Goal: Task Accomplishment & Management: Complete application form

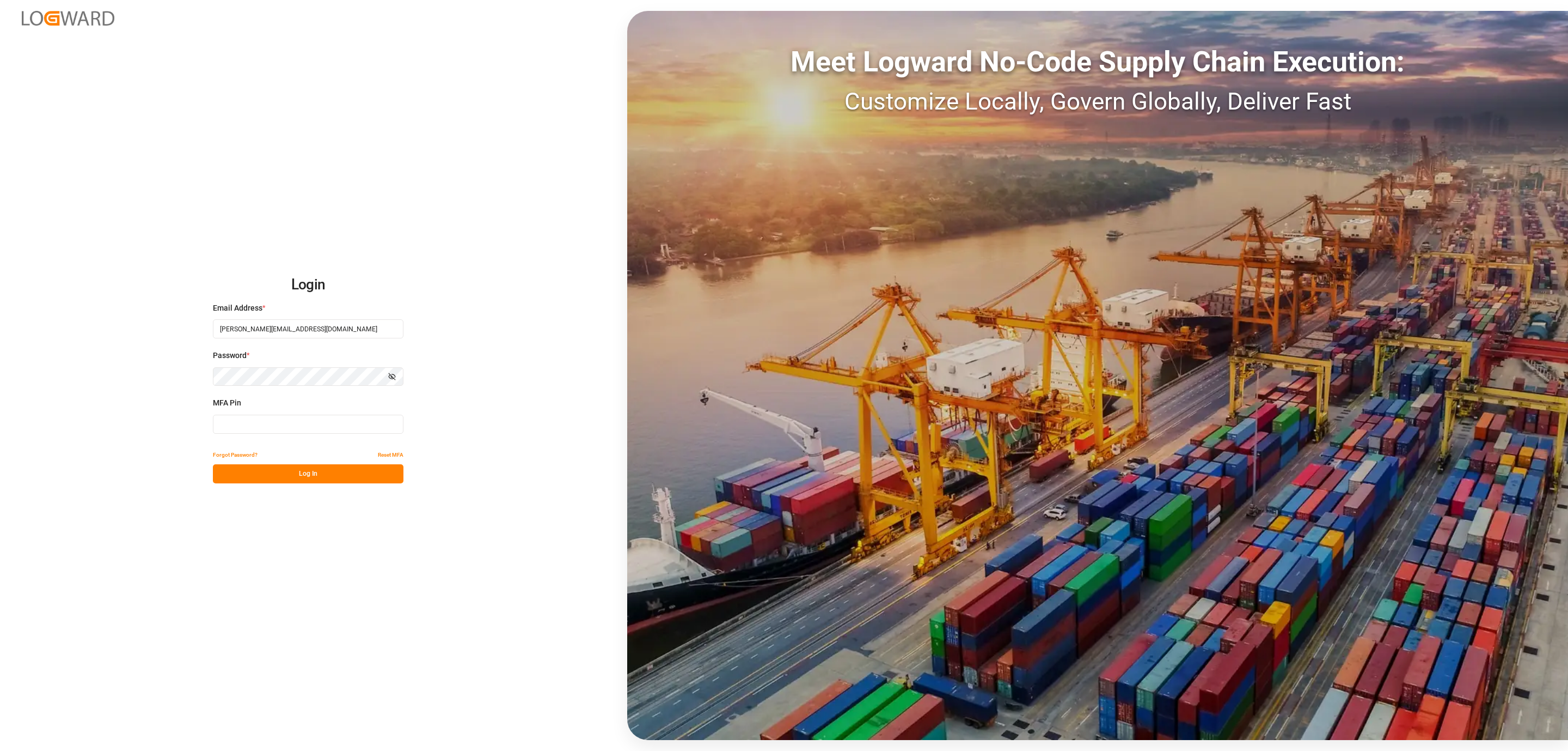
click at [286, 430] on input at bounding box center [308, 424] width 191 height 19
type input "267664"
click at [264, 476] on button "Log In" at bounding box center [308, 473] width 191 height 19
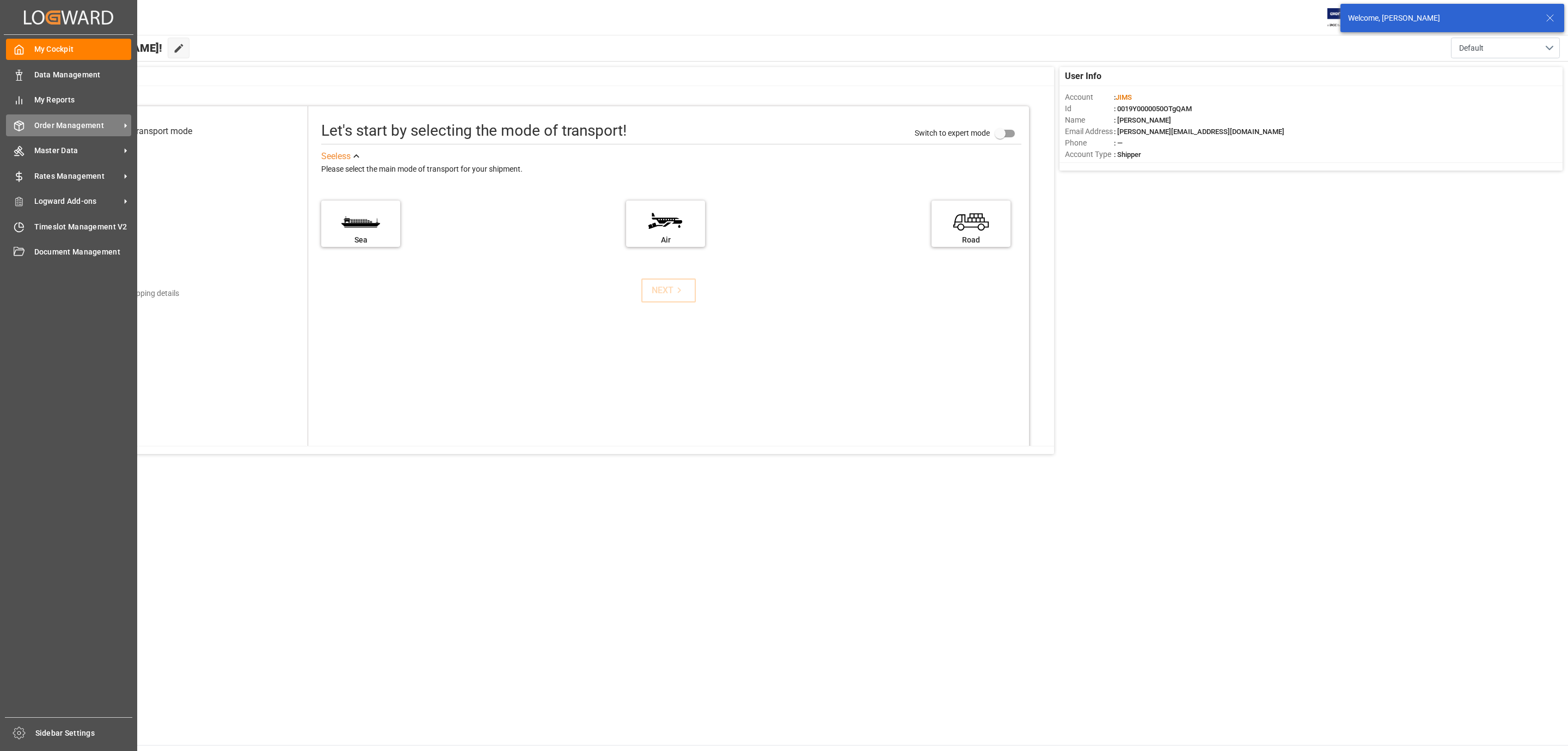
click at [63, 127] on span "Order Management" at bounding box center [77, 125] width 86 height 12
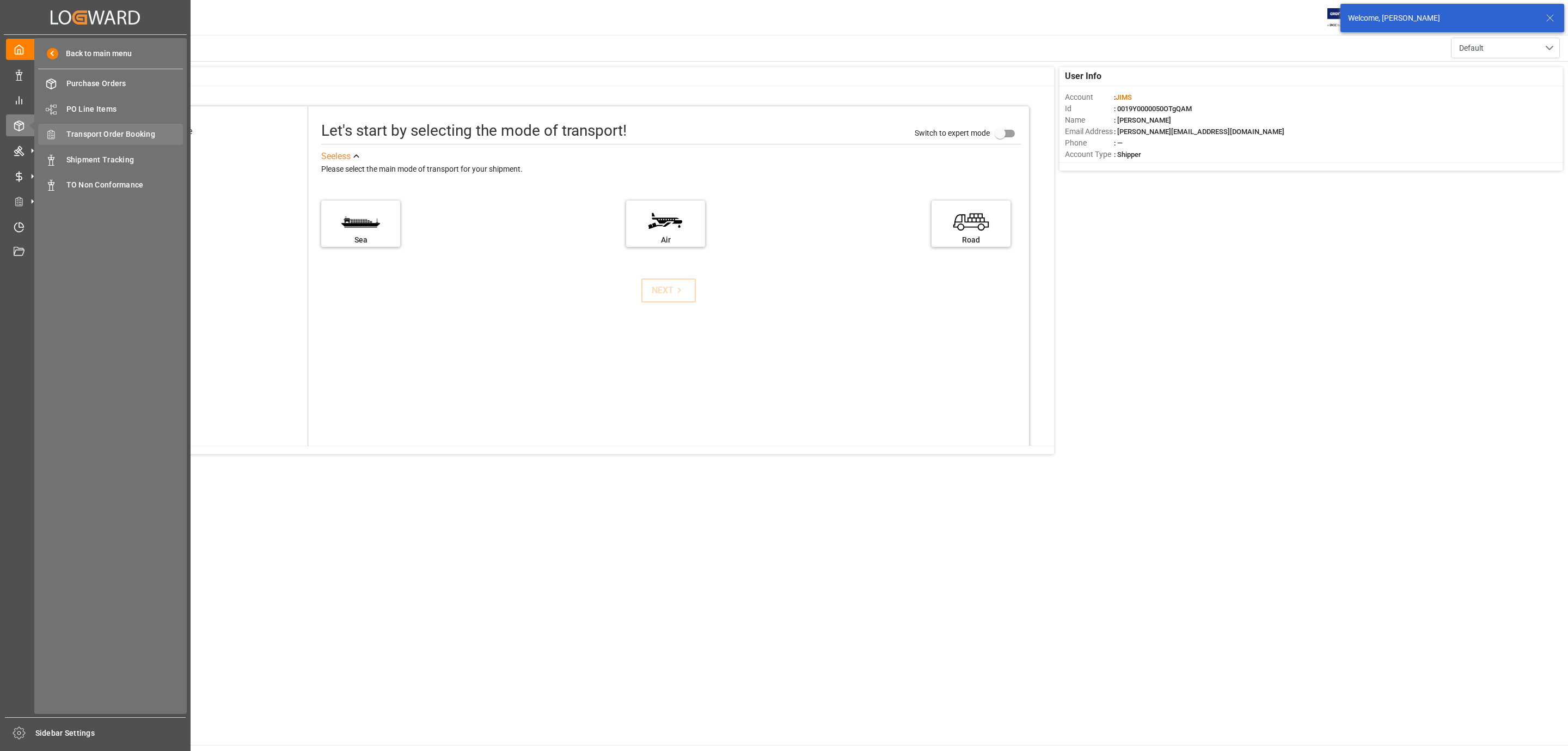
click at [128, 135] on span "Transport Order Booking" at bounding box center [125, 134] width 117 height 12
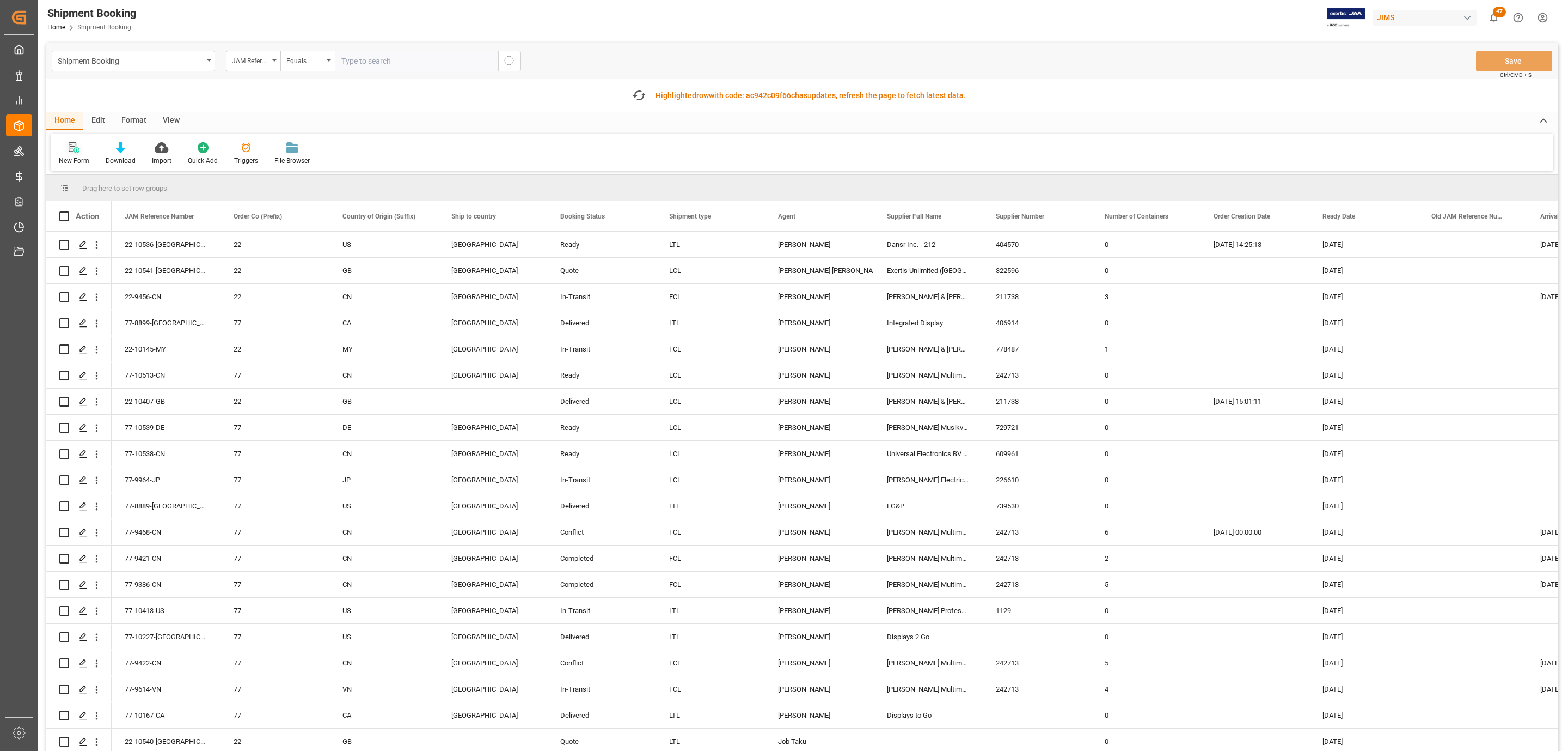
click at [77, 146] on icon at bounding box center [74, 147] width 11 height 11
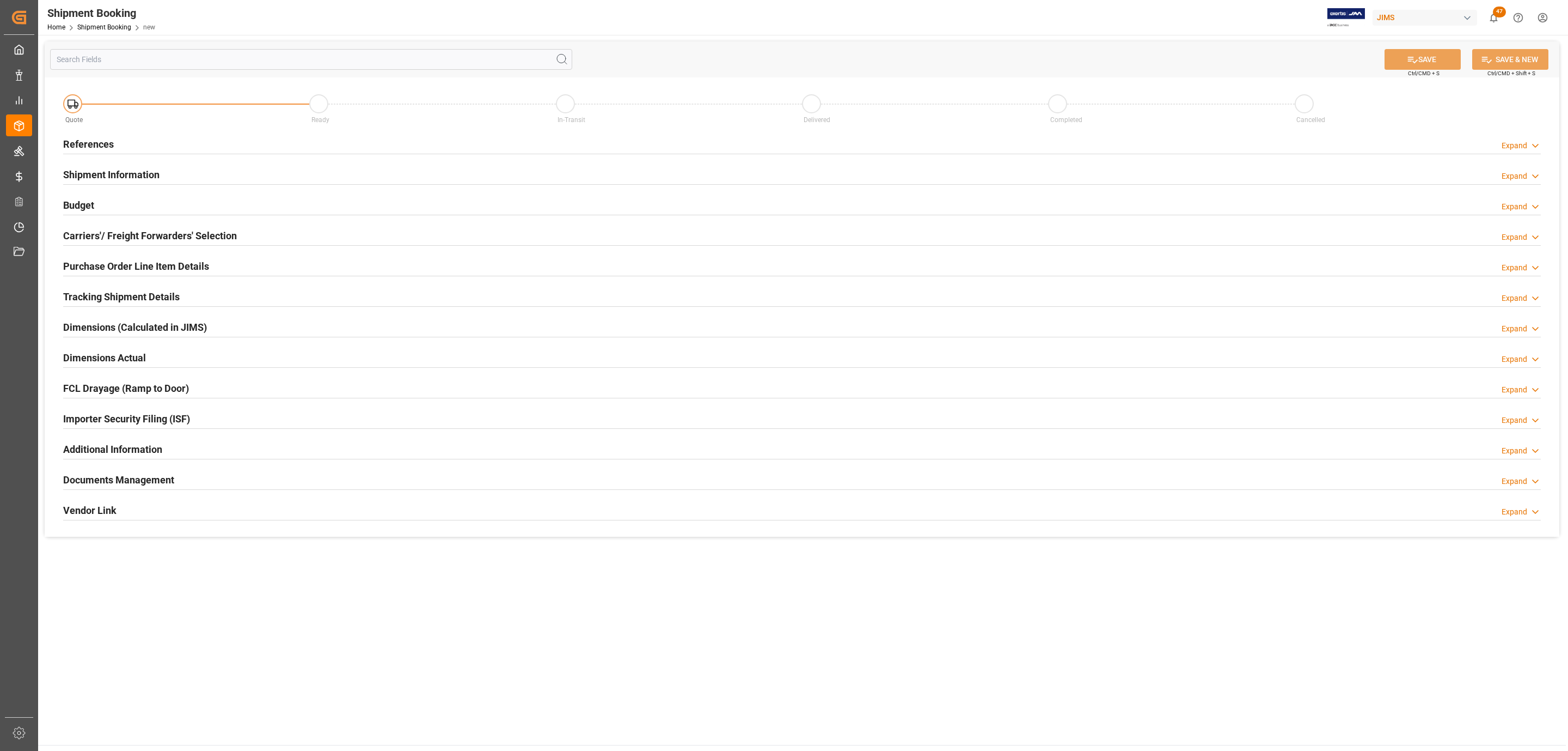
click at [111, 146] on h2 "References" at bounding box center [88, 144] width 51 height 15
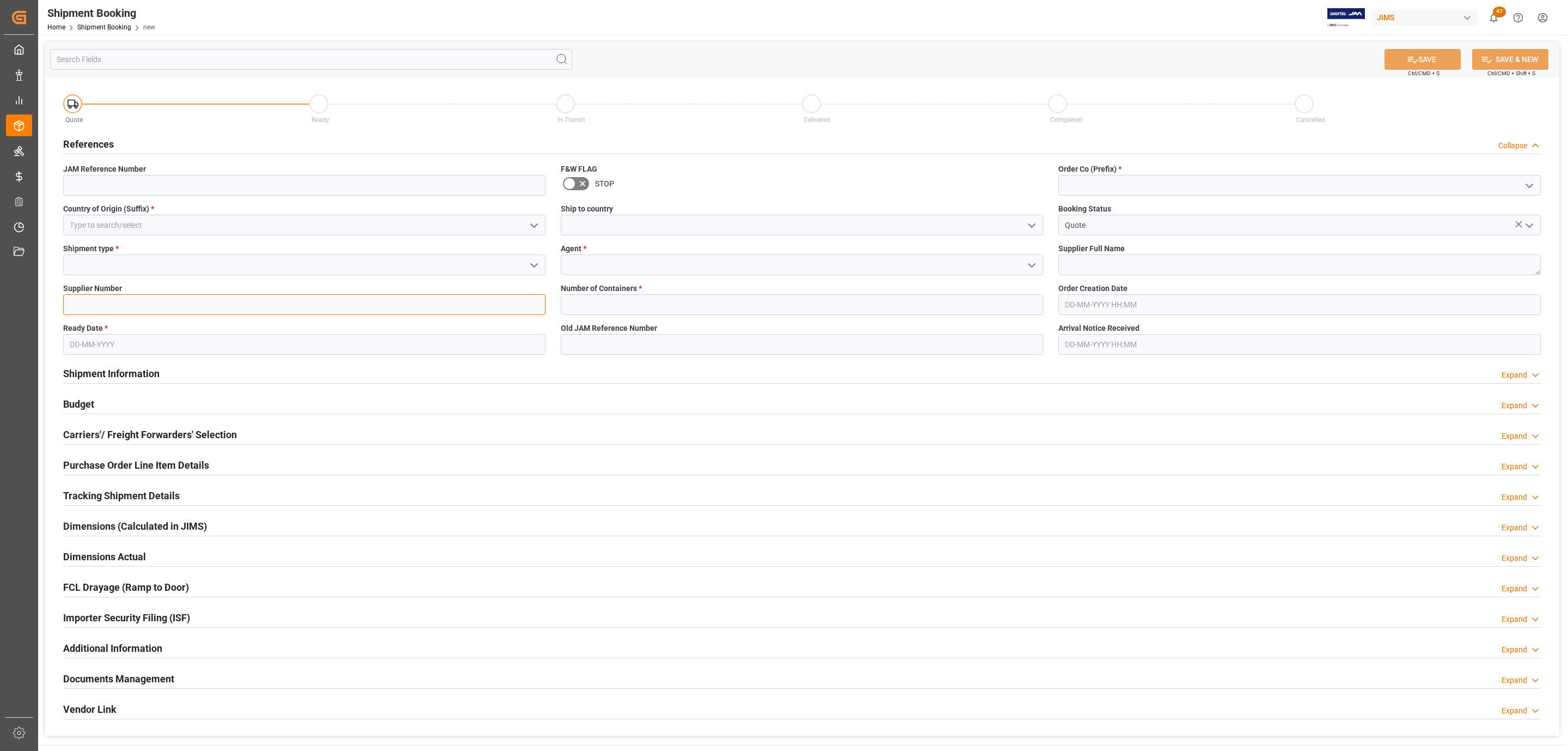
click at [80, 308] on input at bounding box center [304, 305] width 482 height 21
paste input "234299"
type input "234299"
click at [85, 345] on input "text" at bounding box center [304, 344] width 482 height 21
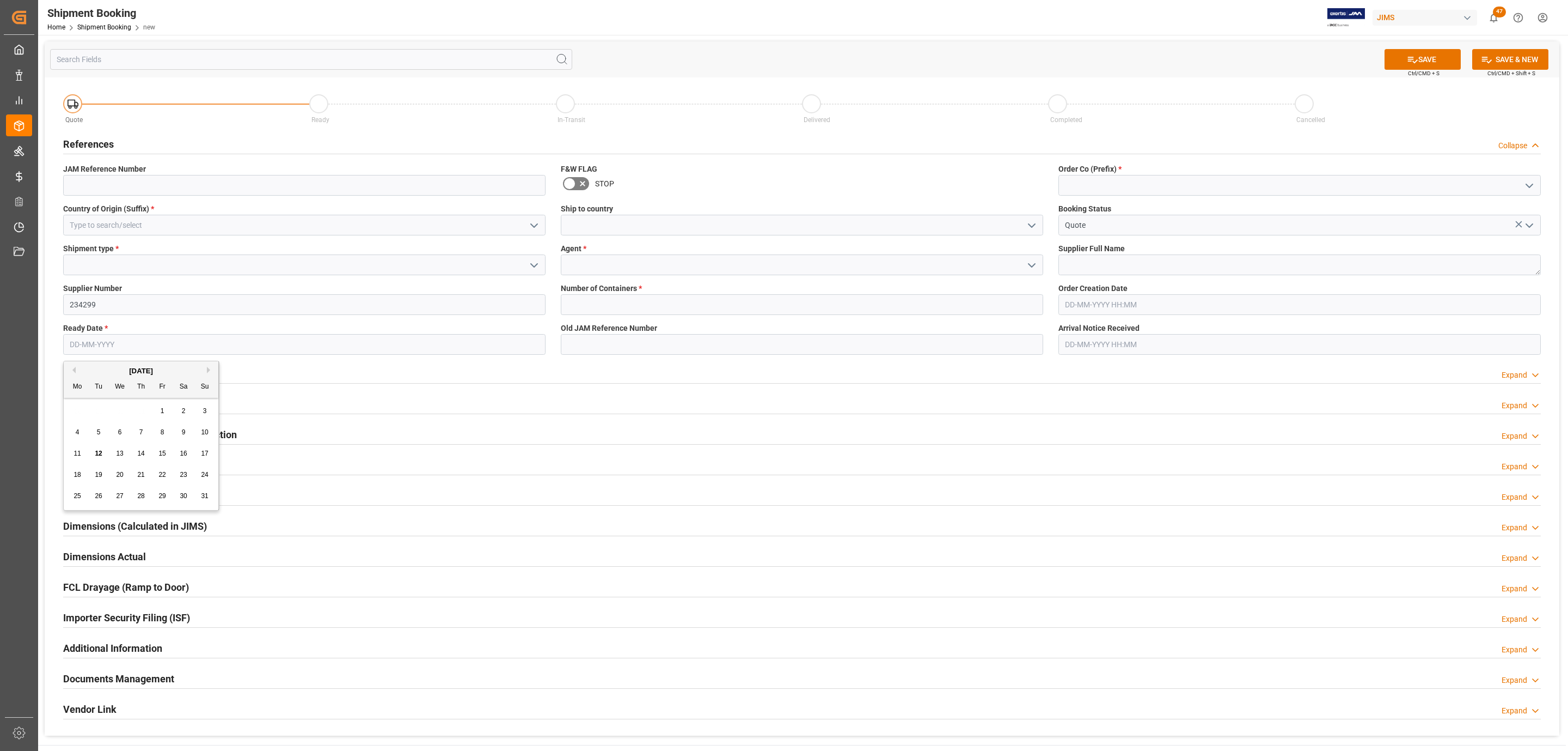
drag, startPoint x: 108, startPoint y: 396, endPoint x: 111, endPoint y: 401, distance: 5.8
click at [108, 396] on div "Mo Tu We Th Fr Sa Su" at bounding box center [141, 387] width 155 height 21
click at [161, 455] on span "15" at bounding box center [162, 453] width 7 height 8
type input "15-08-2025"
click at [101, 266] on input at bounding box center [304, 265] width 482 height 21
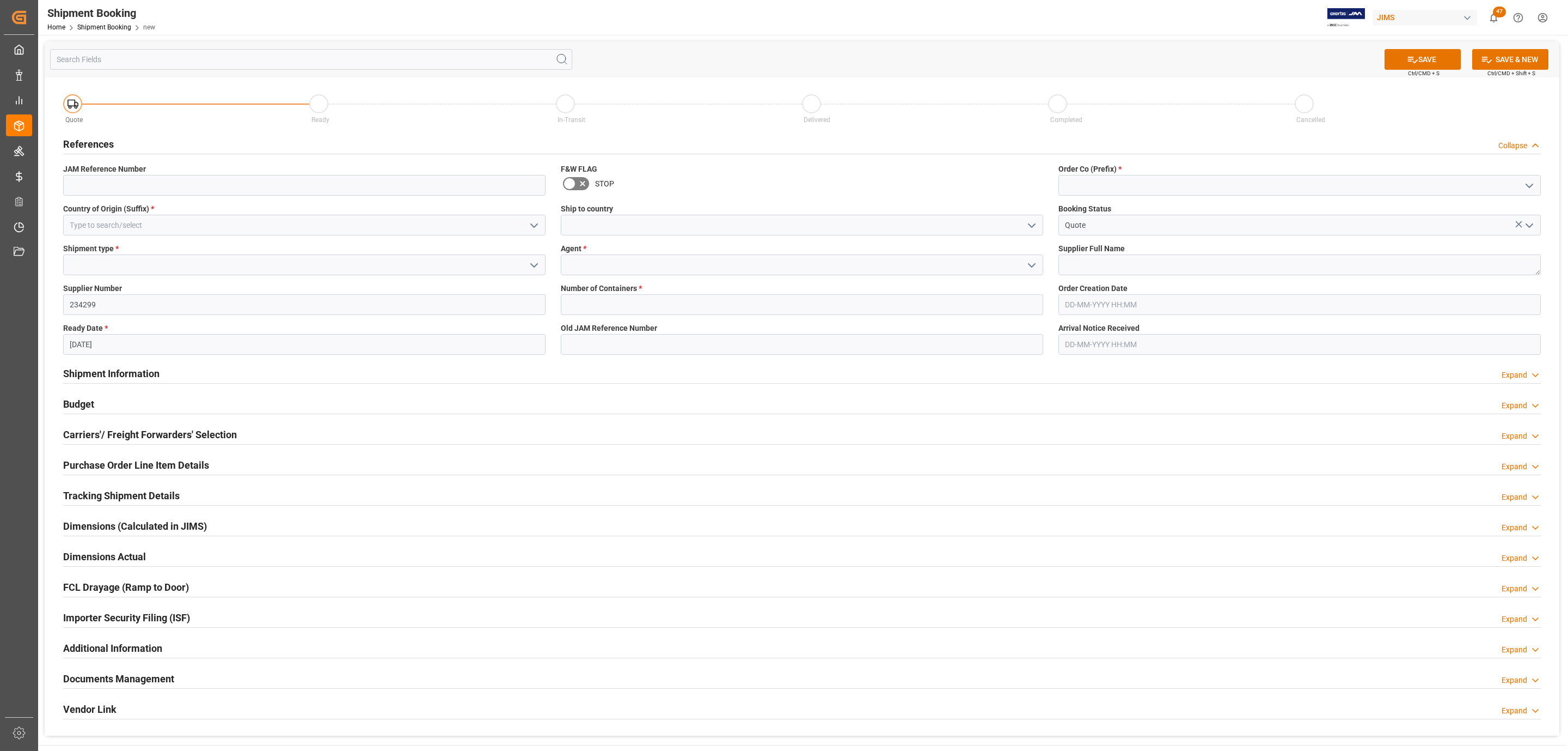
click at [534, 268] on icon "open menu" at bounding box center [534, 265] width 13 height 13
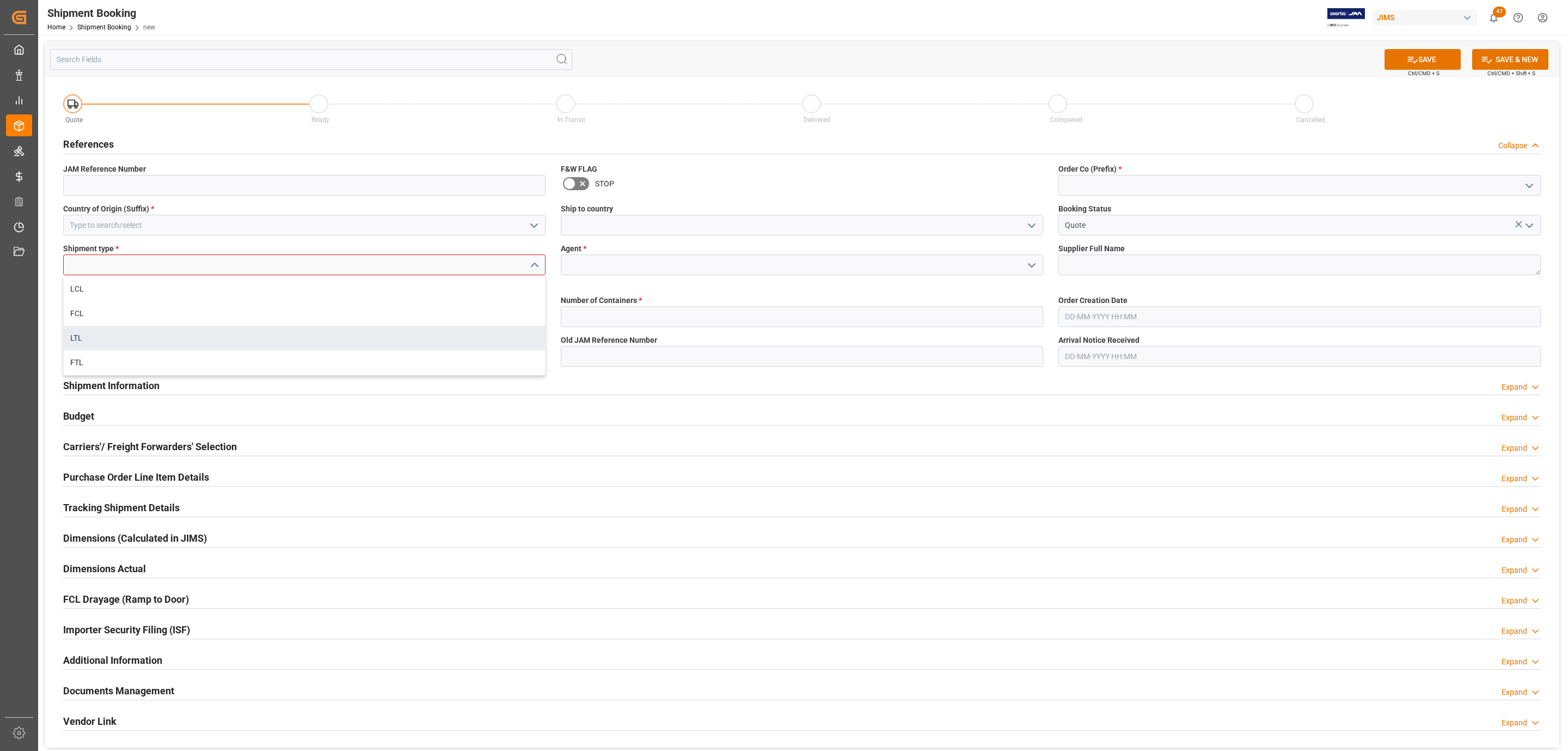
click at [107, 336] on div "LTL" at bounding box center [304, 338] width 481 height 24
type input "LTL"
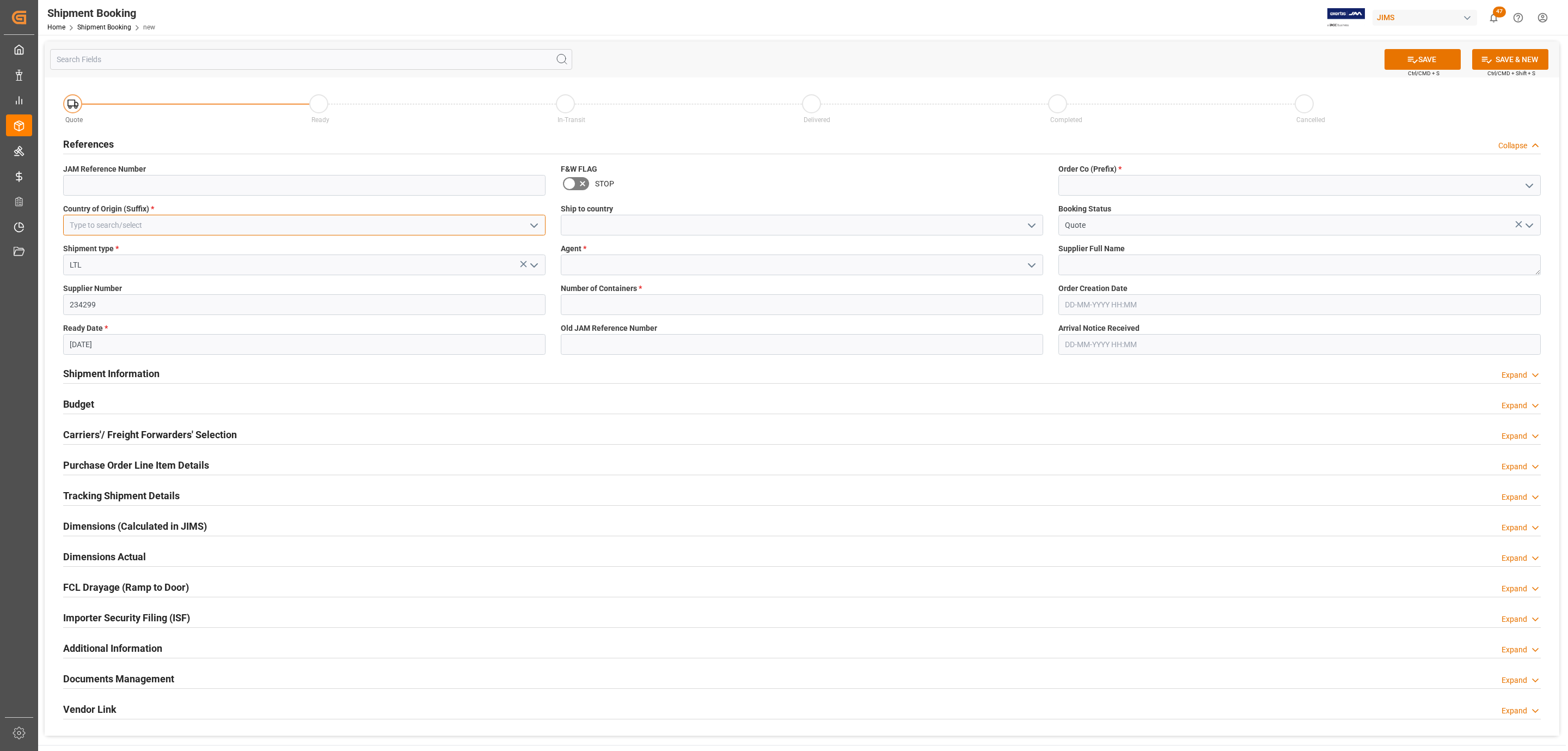
click at [368, 230] on input at bounding box center [304, 225] width 482 height 21
click at [278, 242] on div "US" at bounding box center [304, 249] width 481 height 24
type input "US"
click at [1026, 228] on icon "open menu" at bounding box center [1031, 225] width 13 height 13
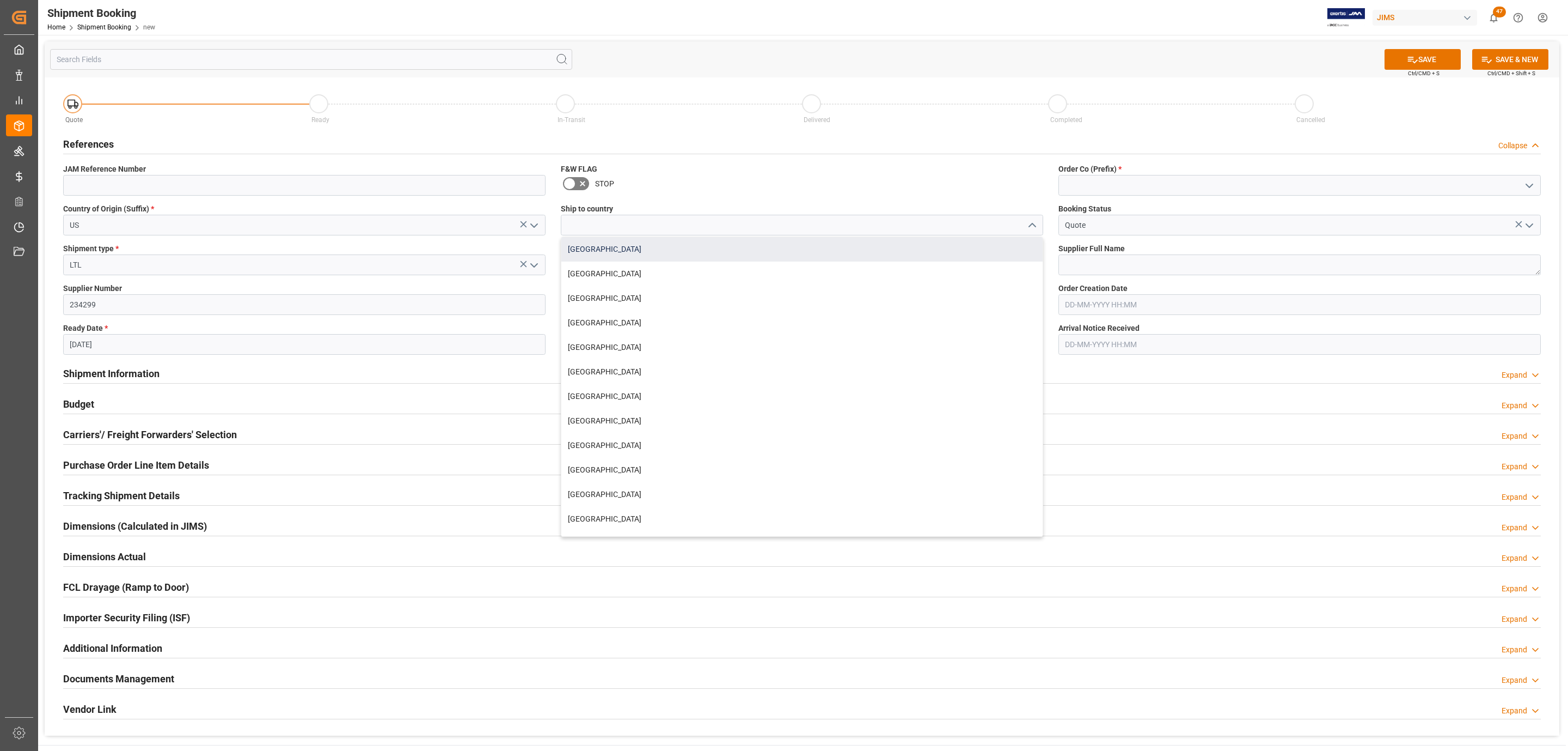
click at [681, 250] on div "Canada" at bounding box center [802, 249] width 481 height 24
type input "Canada"
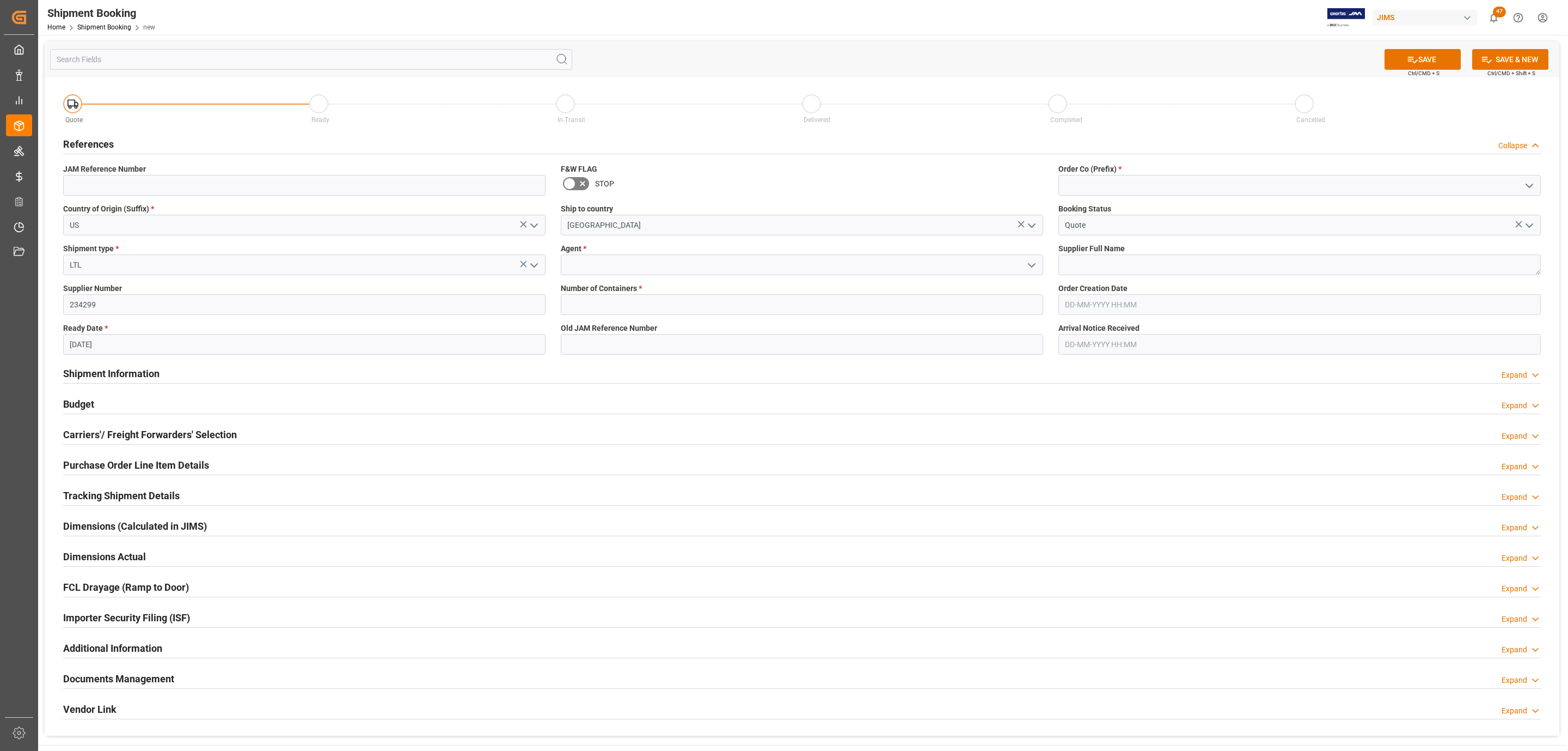
click at [1031, 263] on icon "open menu" at bounding box center [1031, 265] width 13 height 13
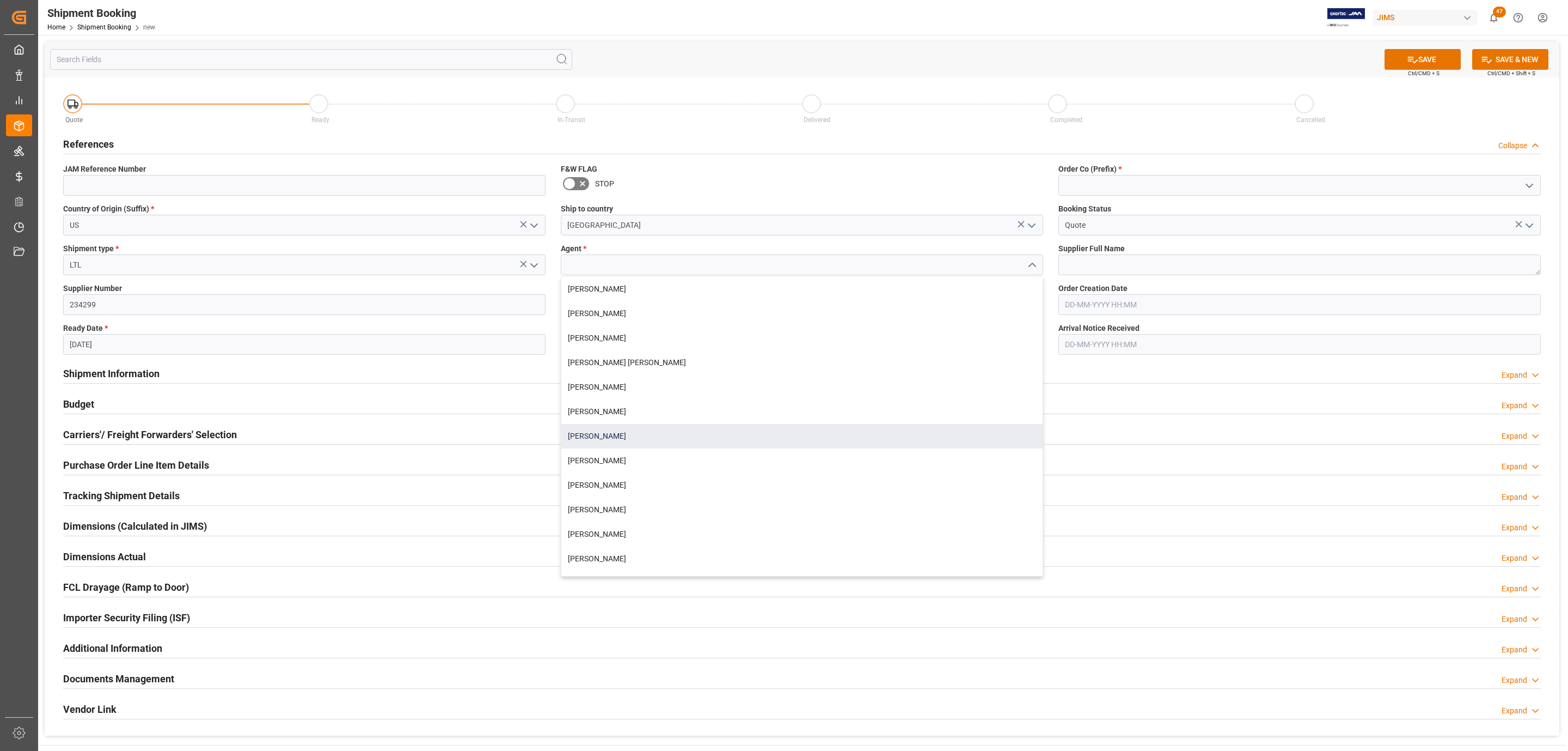
click at [618, 432] on div "[PERSON_NAME]" at bounding box center [802, 436] width 481 height 24
type input "[PERSON_NAME]"
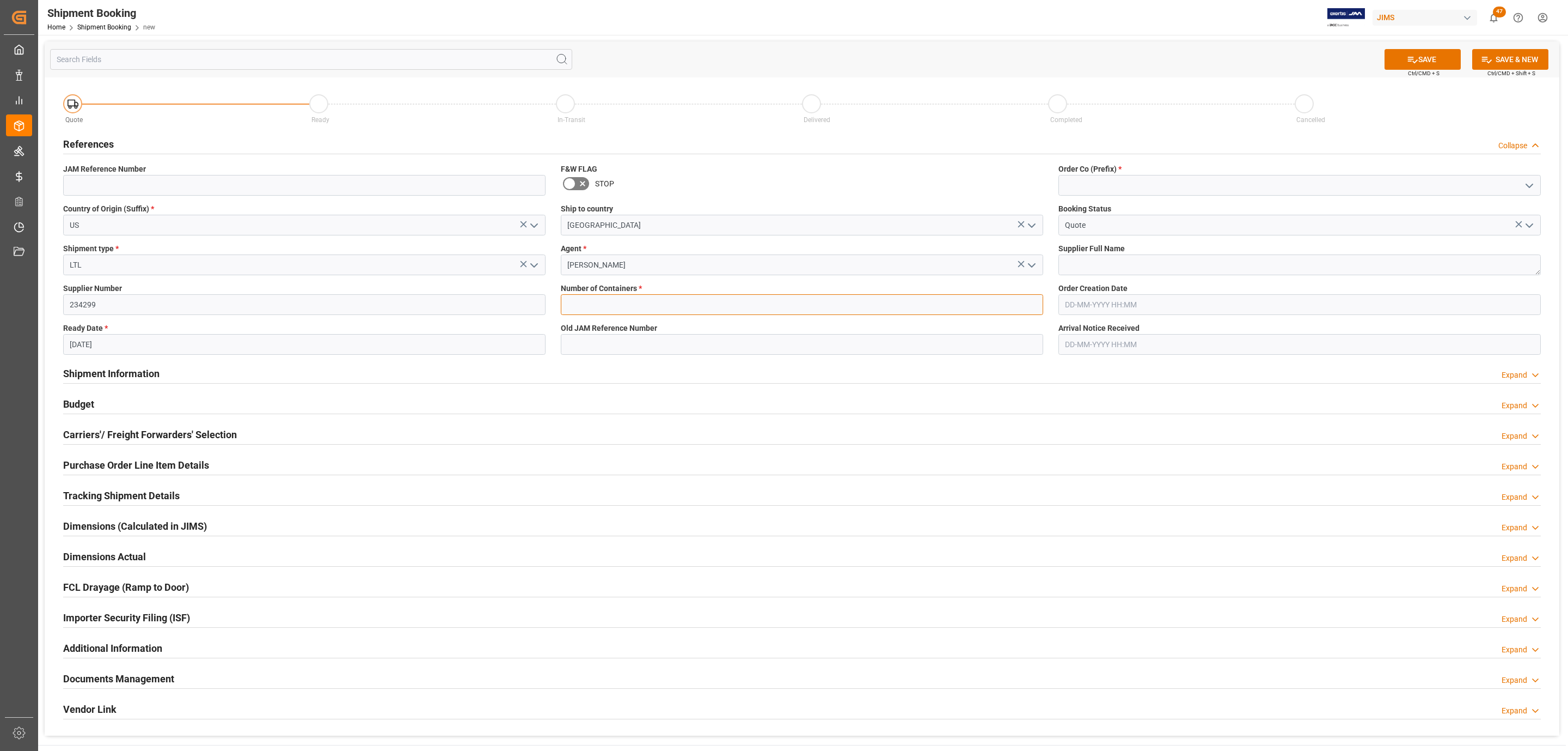
click at [605, 301] on input "text" at bounding box center [802, 305] width 482 height 21
type input "0"
click at [1528, 186] on polyline "open menu" at bounding box center [1529, 185] width 7 height 3
click at [1219, 230] on div "77" at bounding box center [1300, 234] width 481 height 24
type input "77"
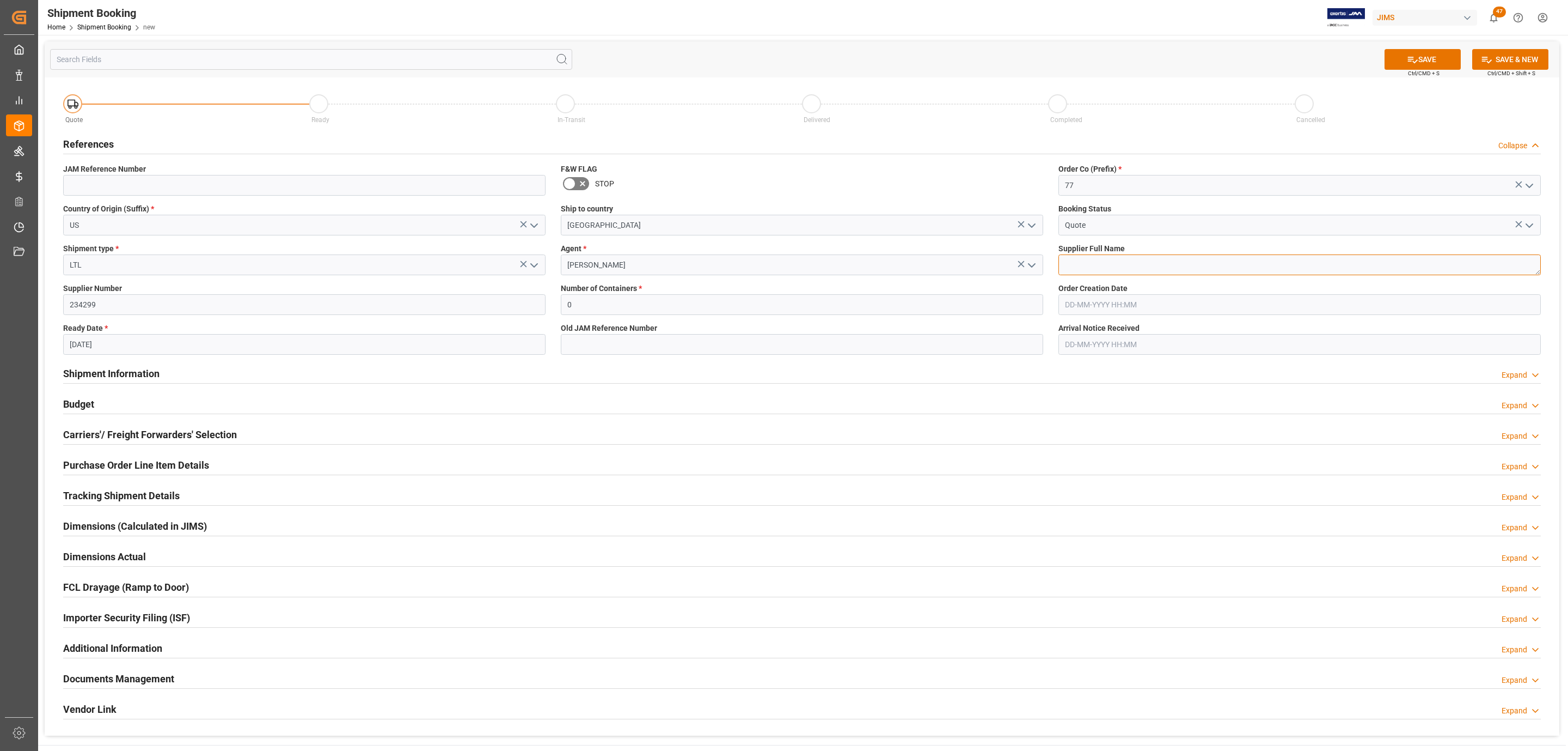
click at [1129, 255] on textarea at bounding box center [1300, 265] width 482 height 21
type textarea "Chauvet (USA)"
click at [1437, 64] on button "SAVE" at bounding box center [1423, 59] width 76 height 21
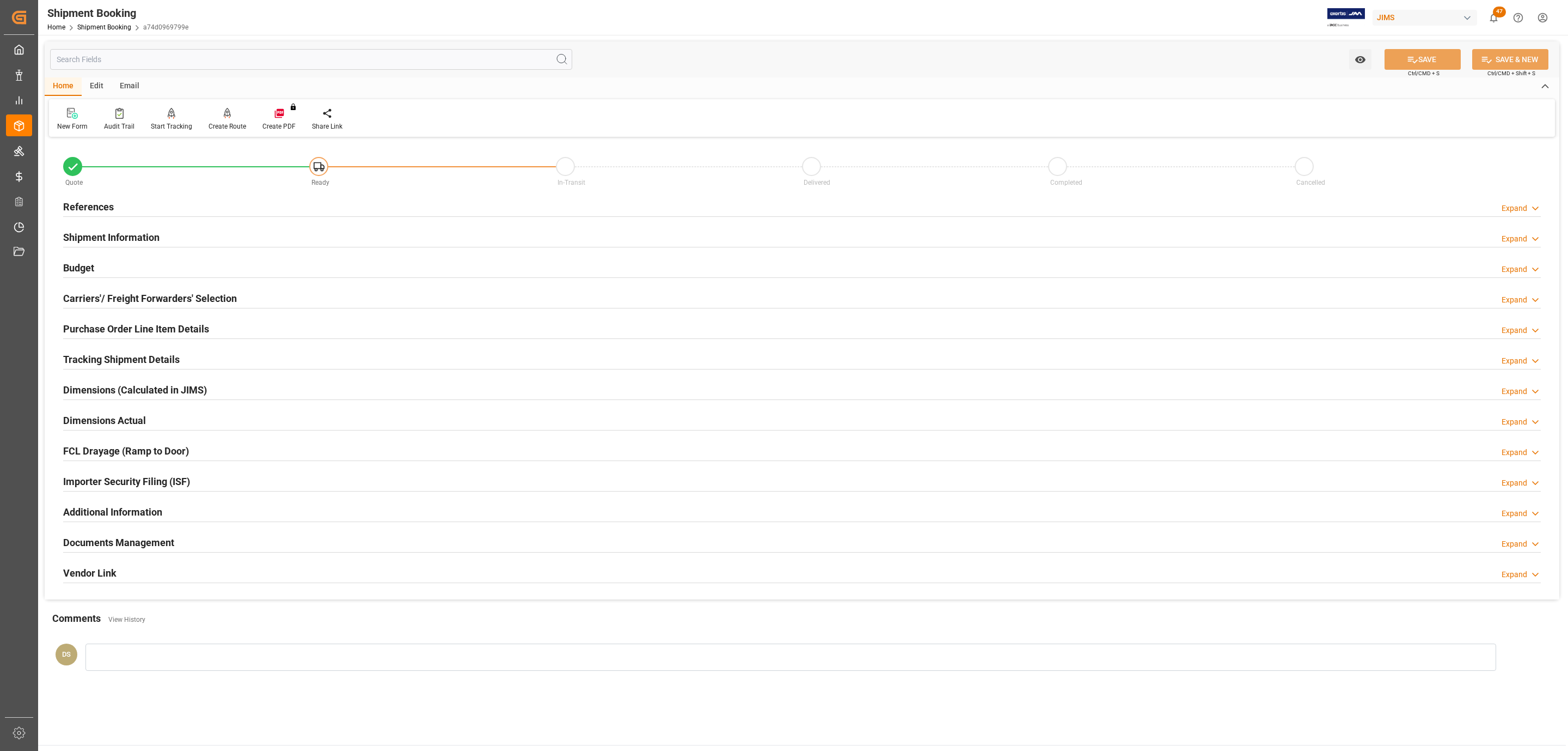
click at [132, 298] on h2 "Carriers'/ Freight Forwarders' Selection" at bounding box center [150, 298] width 173 height 15
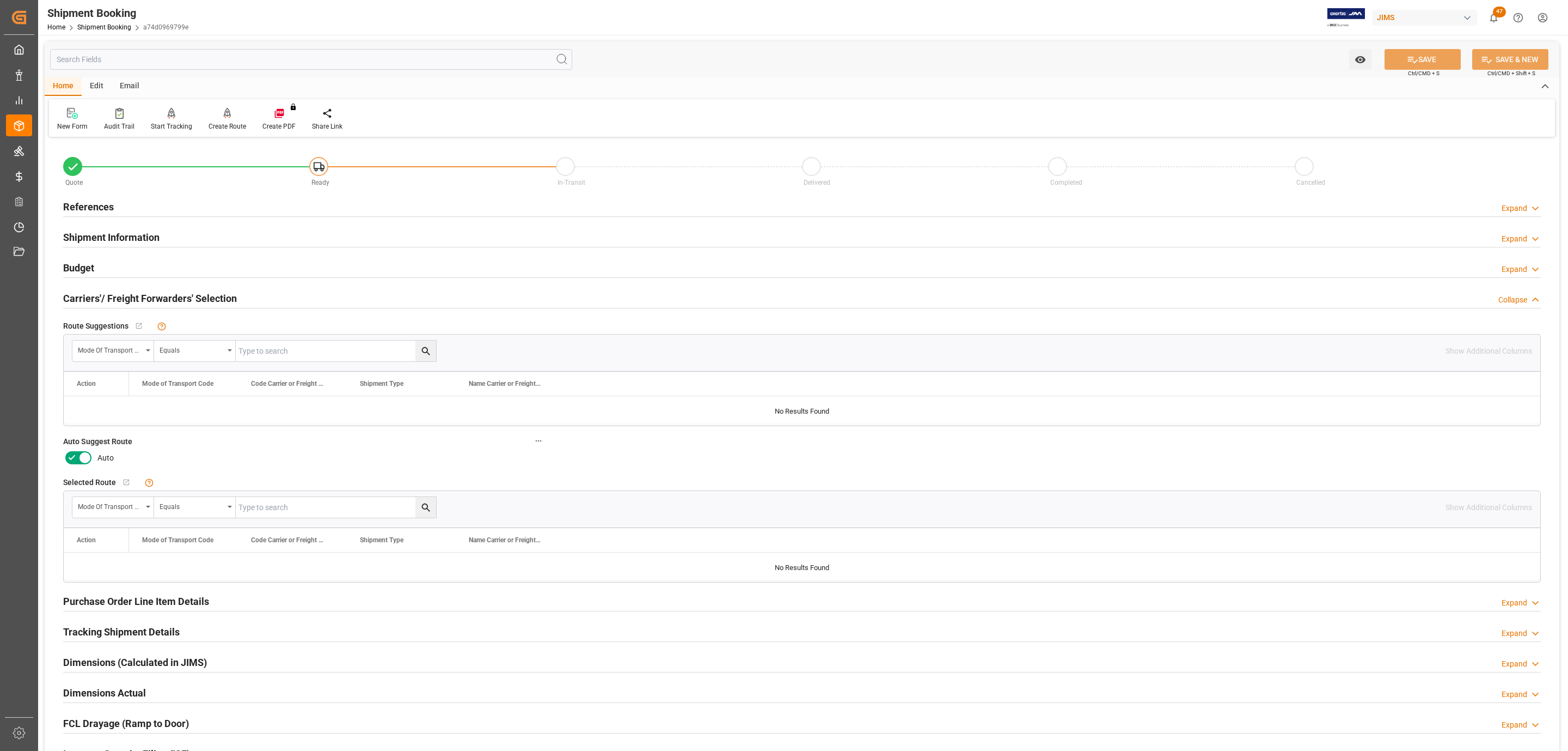
click at [86, 457] on icon at bounding box center [85, 457] width 13 height 13
click at [0, 0] on input "checkbox" at bounding box center [0, 0] width 0 height 0
click at [1439, 59] on button "SAVE" at bounding box center [1423, 59] width 76 height 21
type input "Ready"
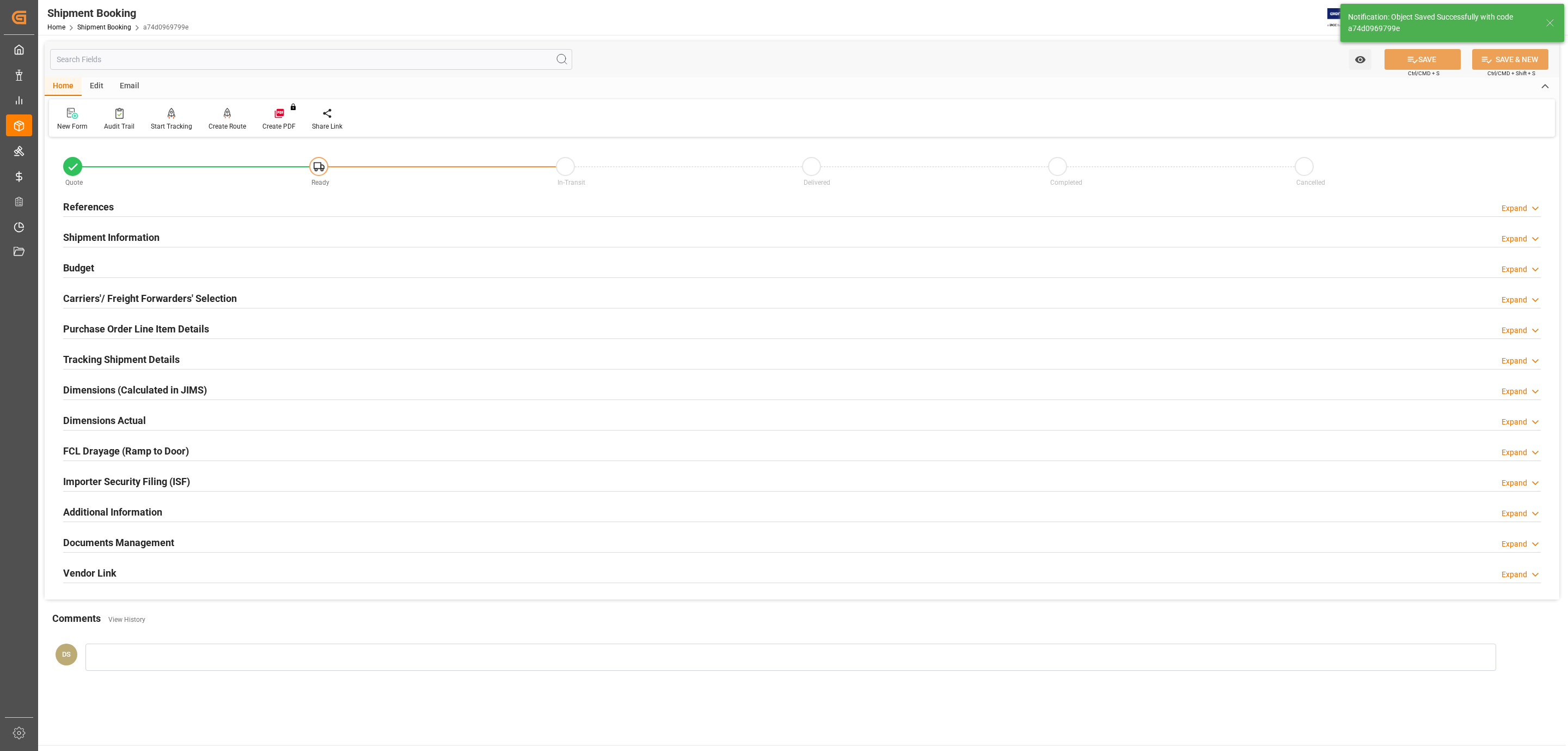
click at [94, 203] on h2 "References" at bounding box center [88, 206] width 51 height 15
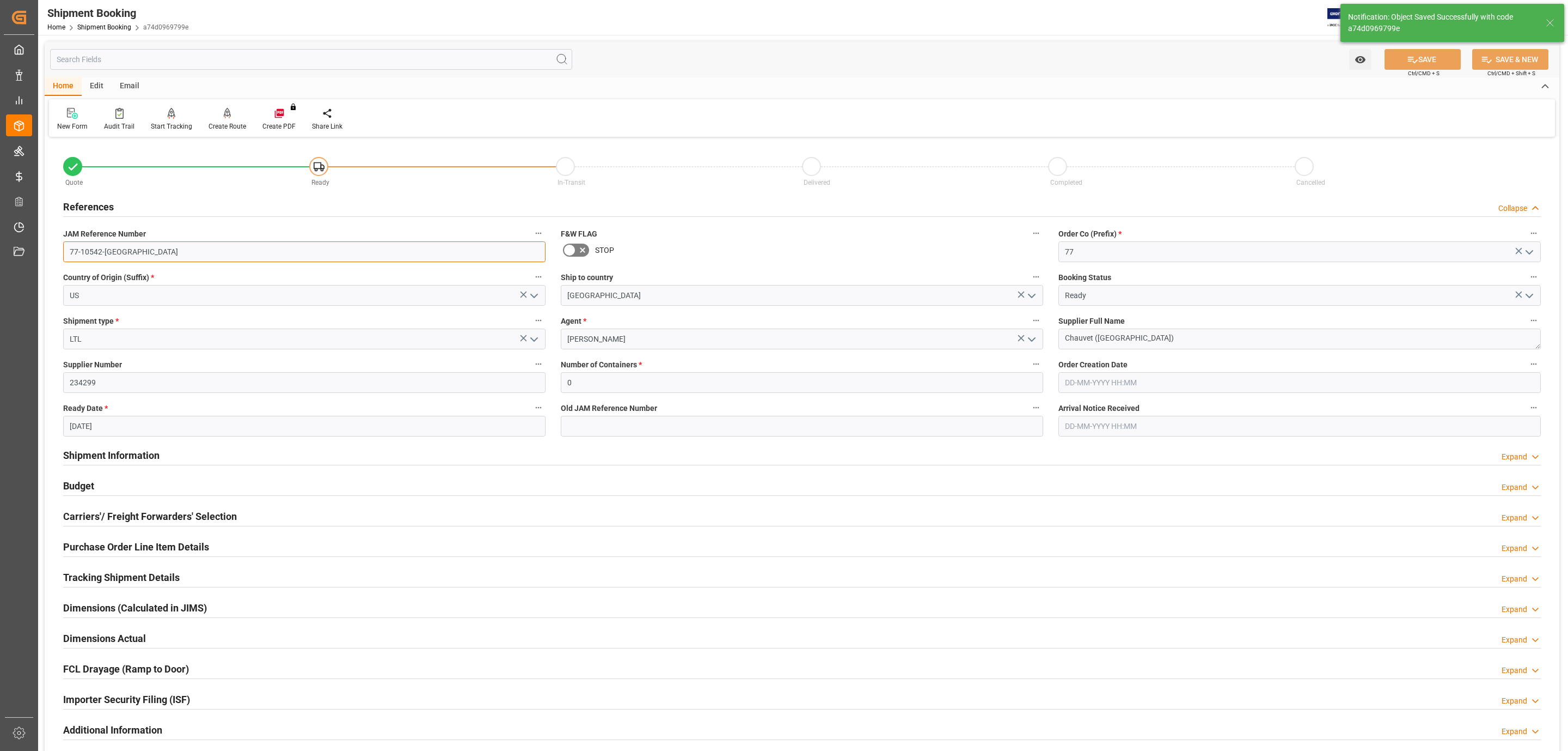
click at [90, 258] on input "77-10542-US" at bounding box center [304, 252] width 482 height 21
click at [91, 258] on input "77-10542-US" at bounding box center [304, 252] width 482 height 21
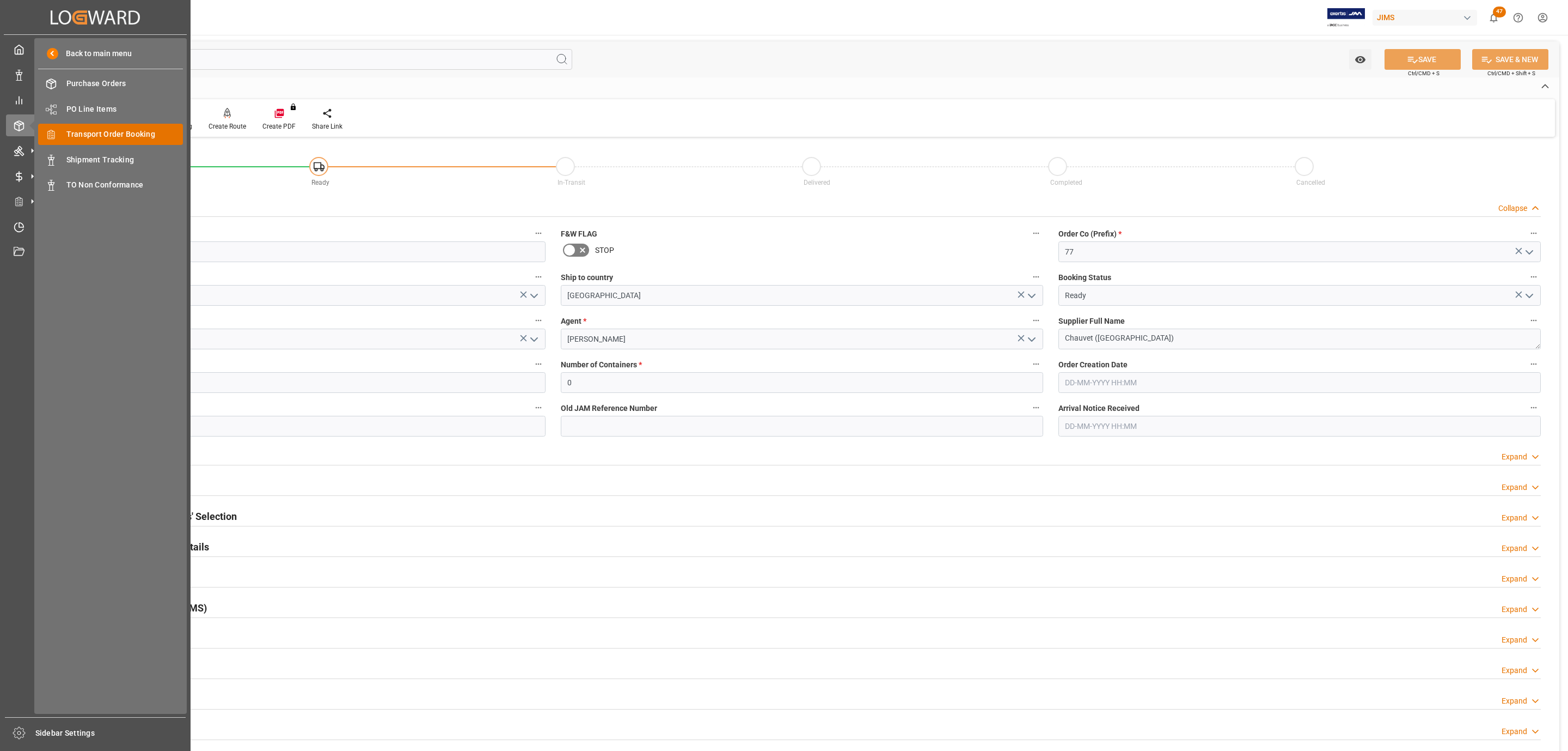
click at [122, 135] on span "Transport Order Booking" at bounding box center [125, 134] width 117 height 12
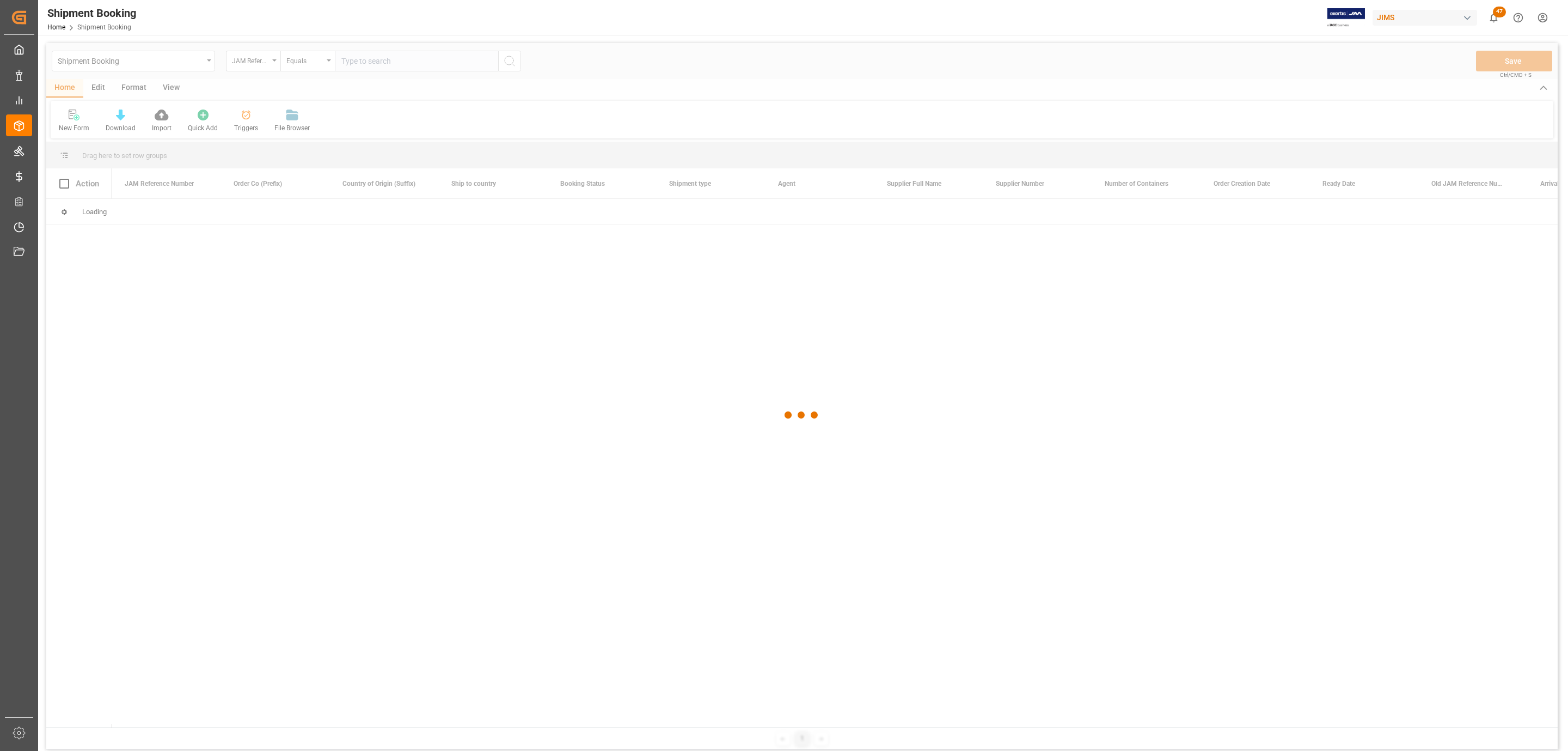
click at [354, 65] on div at bounding box center [802, 415] width 1511 height 744
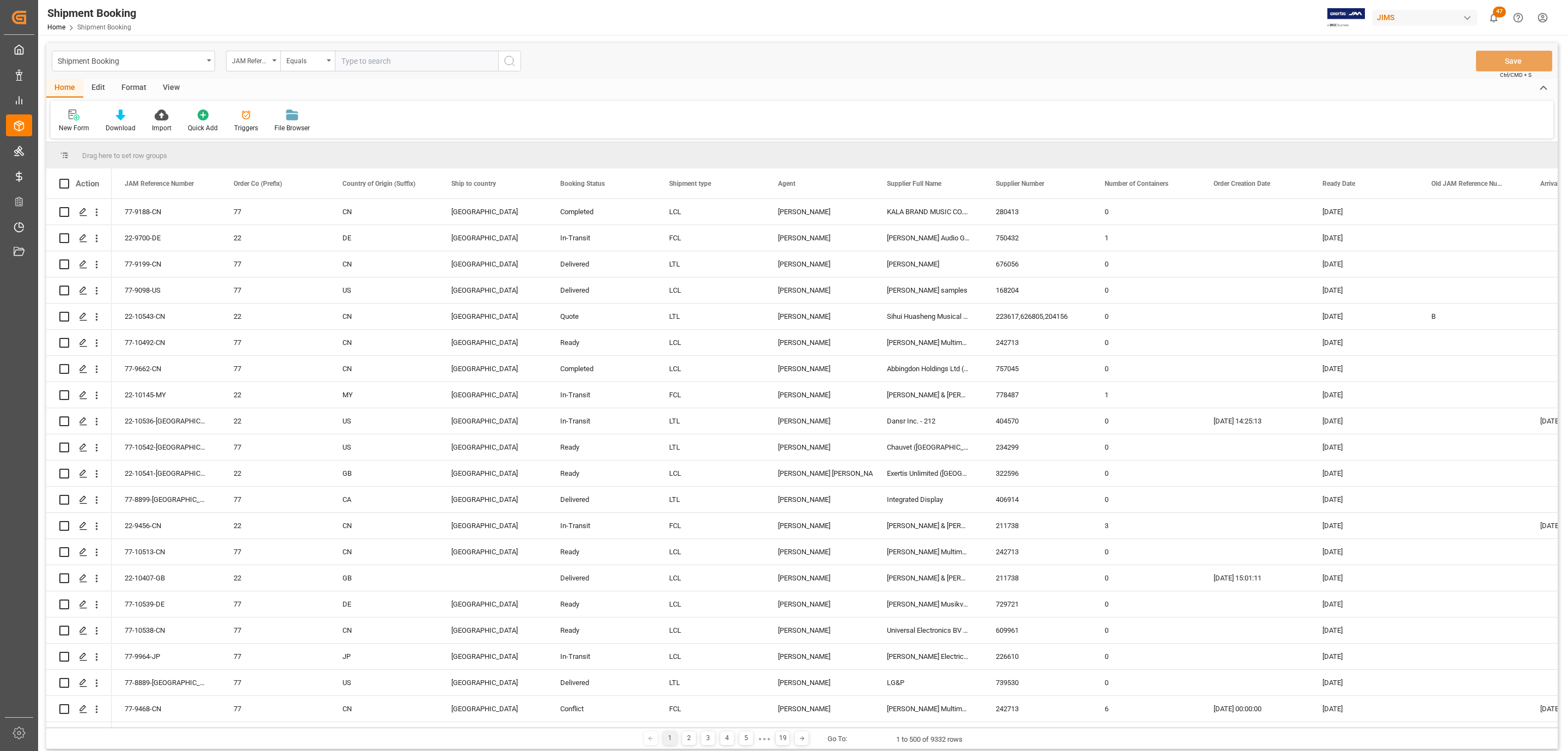
click at [354, 65] on input "text" at bounding box center [416, 61] width 163 height 21
paste input "77-10440-US"
type input "77-10440-US"
click at [511, 62] on icon "search button" at bounding box center [509, 60] width 13 height 13
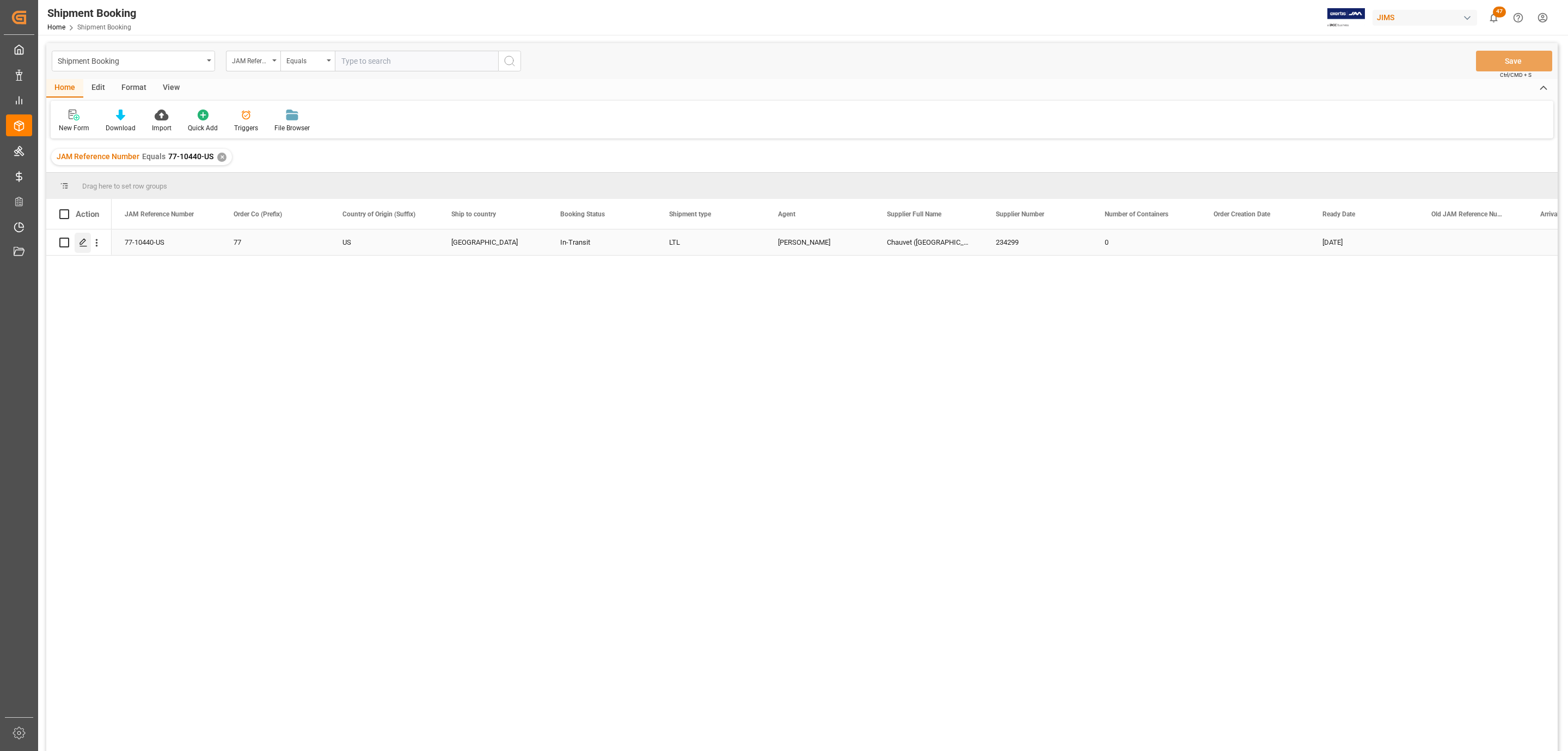
click at [80, 247] on icon "Press SPACE to select this row." at bounding box center [83, 242] width 9 height 9
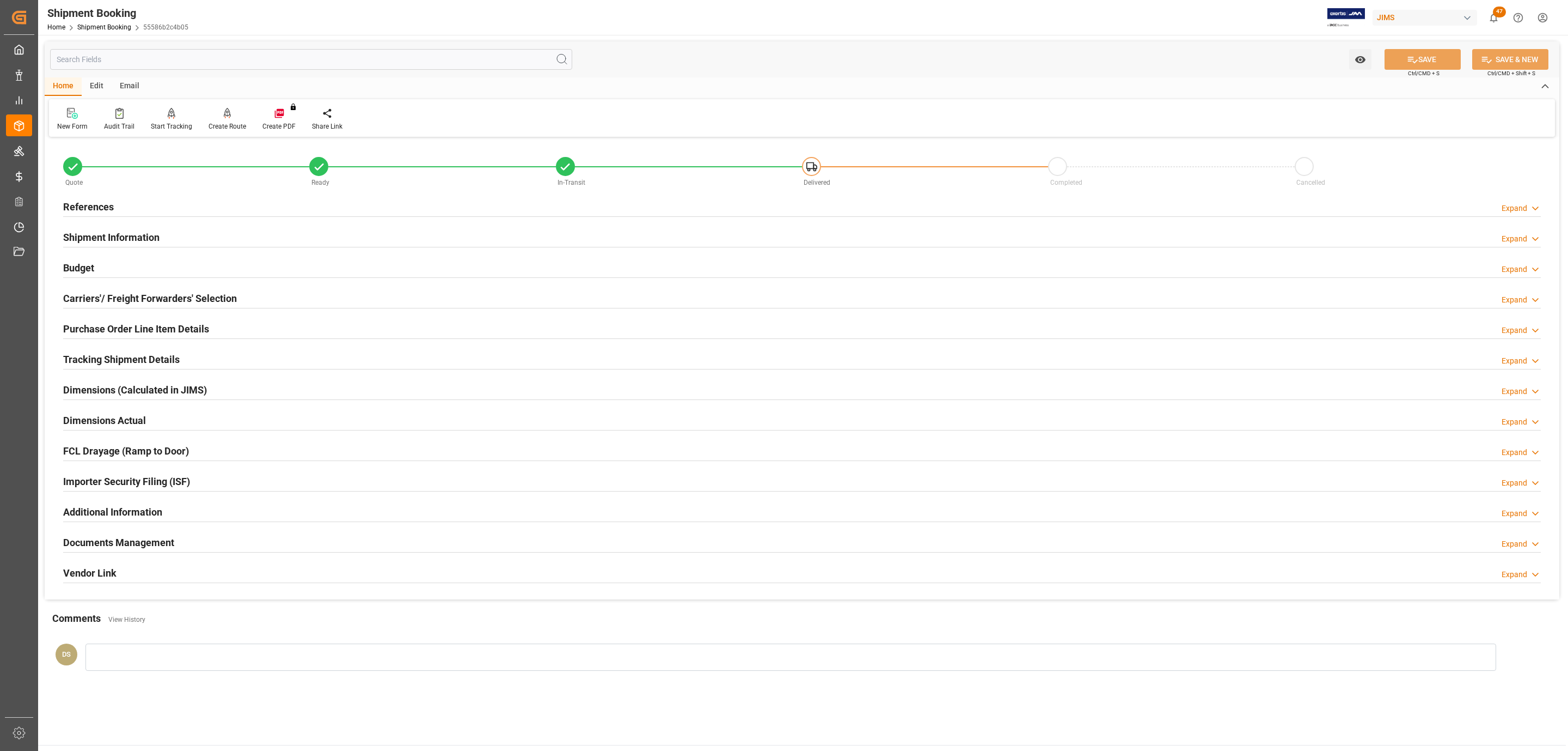
click at [125, 366] on h2 "Tracking Shipment Details" at bounding box center [121, 359] width 116 height 15
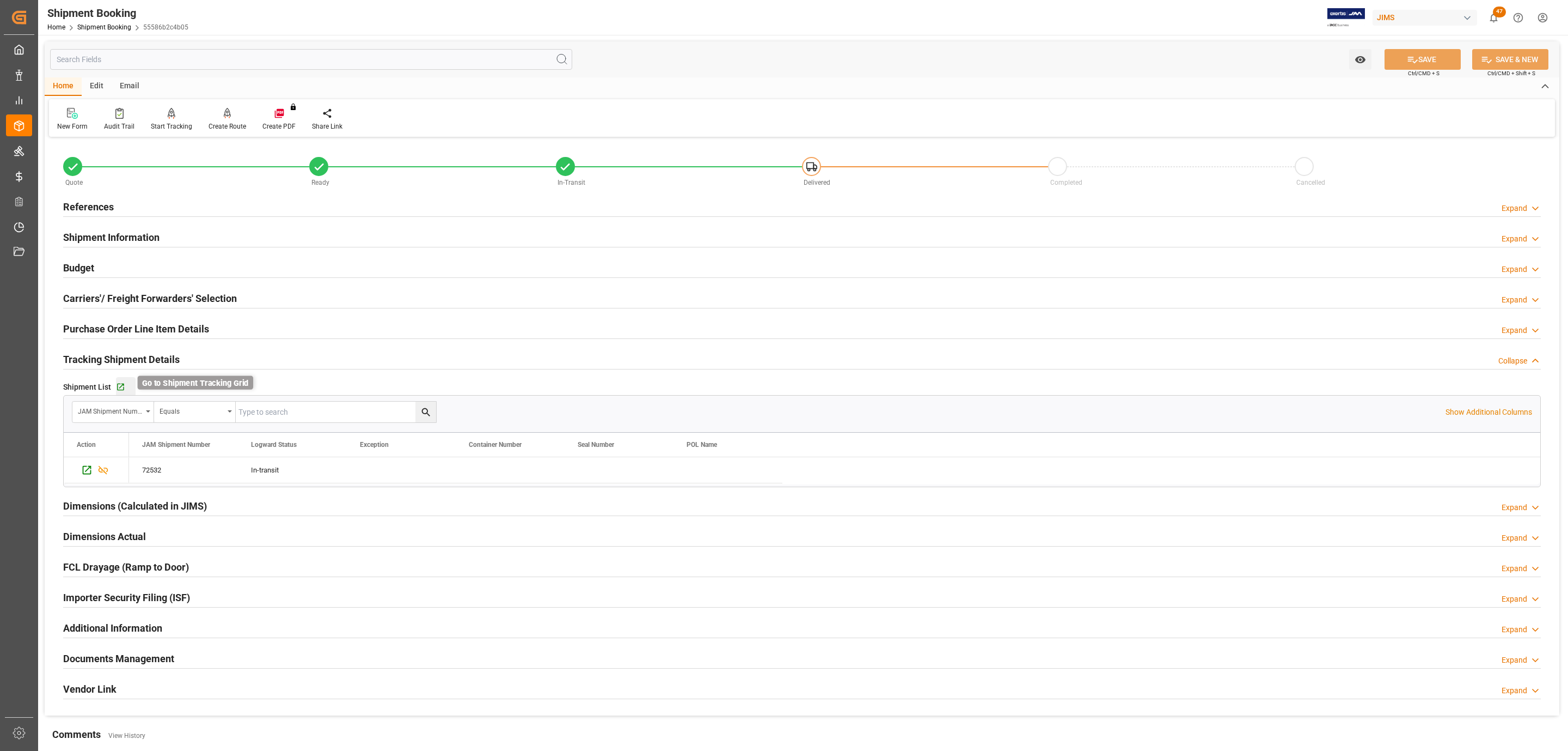
click at [121, 392] on icon "button" at bounding box center [121, 387] width 9 height 9
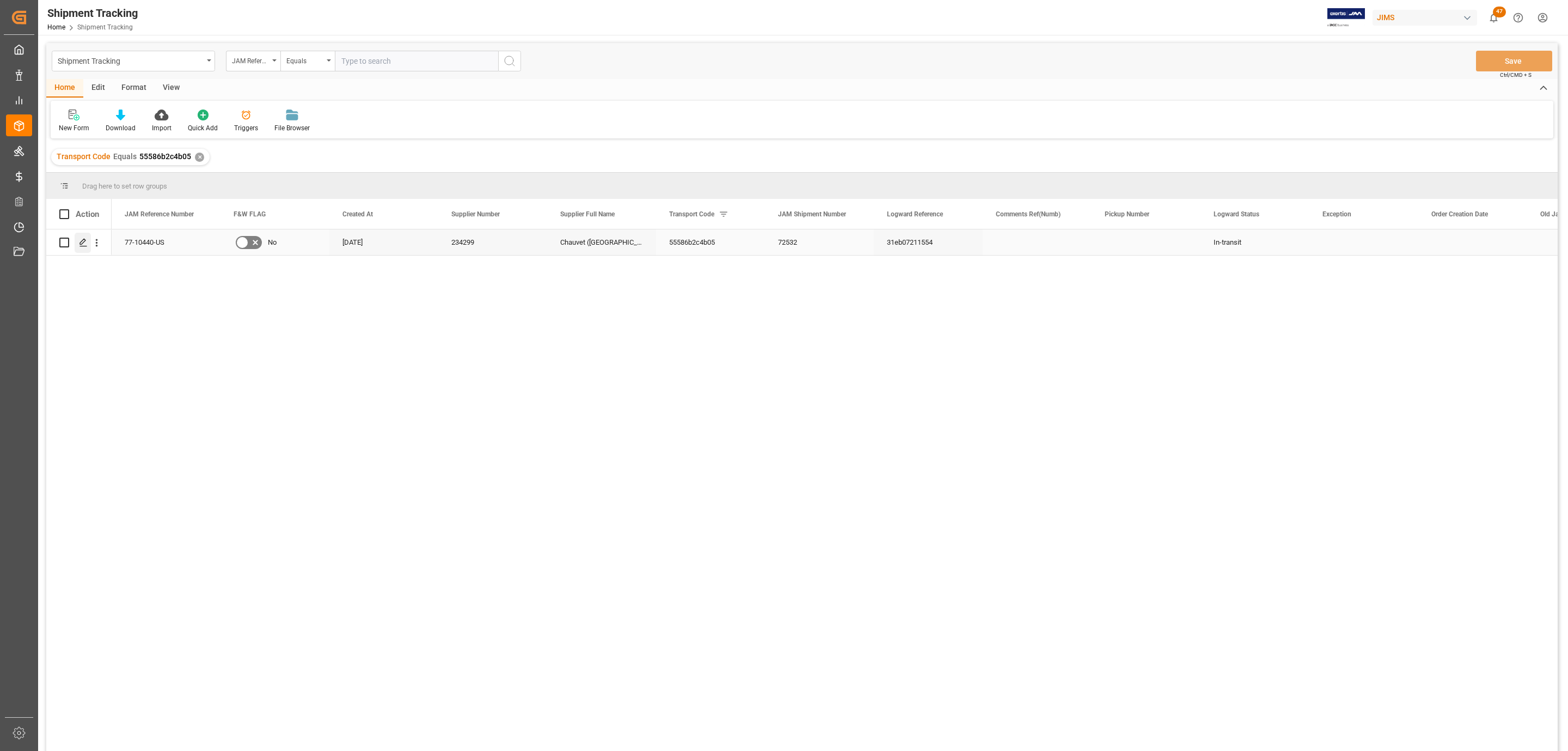
click at [82, 242] on icon "Press SPACE to select this row." at bounding box center [83, 242] width 9 height 9
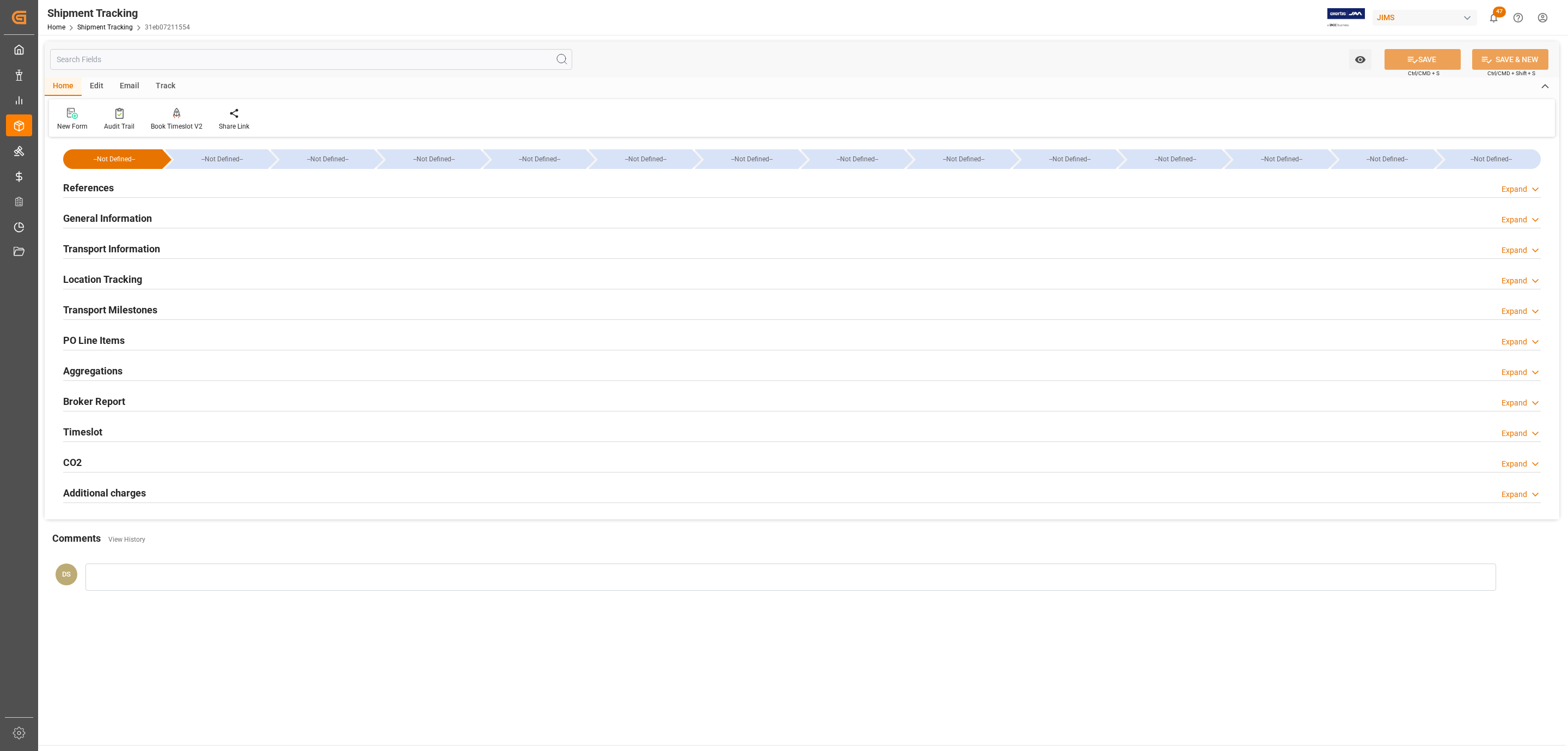
click at [98, 424] on div "Timeslot" at bounding box center [83, 431] width 39 height 21
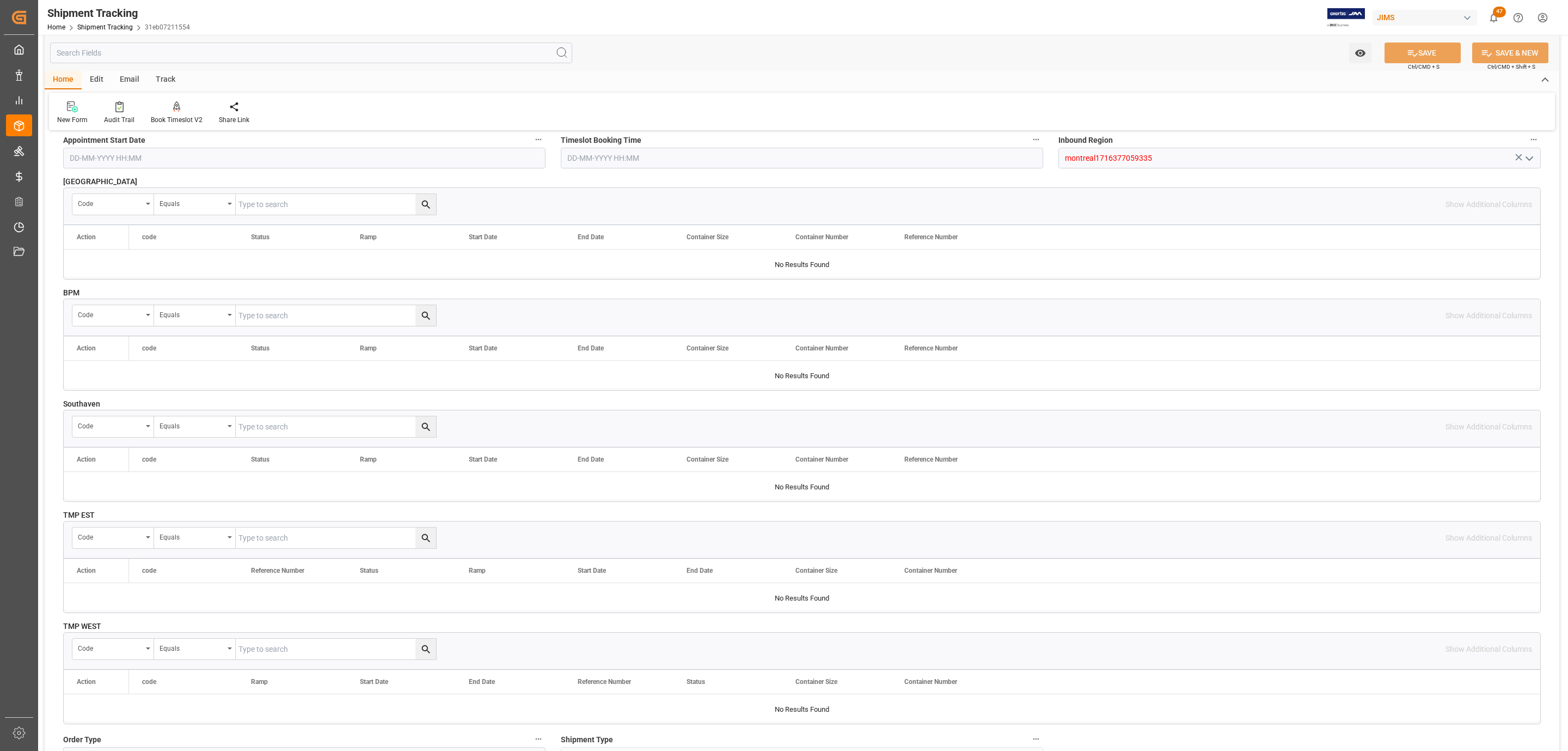
scroll to position [327, 0]
